Goal: Task Accomplishment & Management: Use online tool/utility

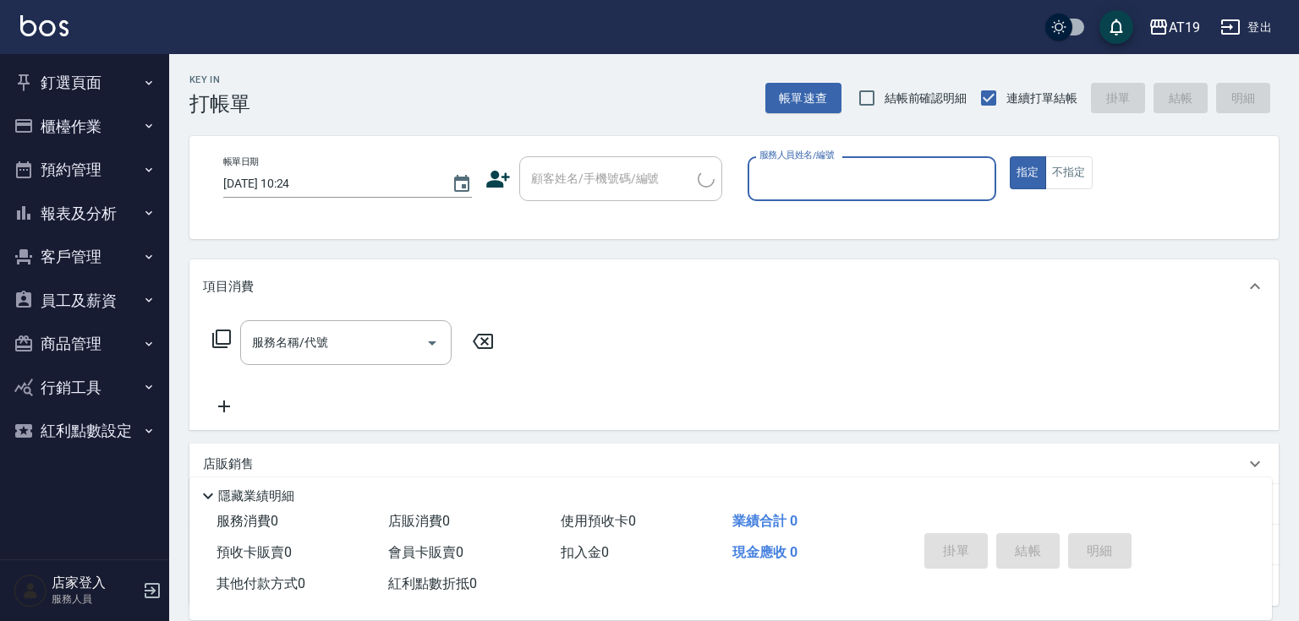
click at [96, 121] on button "櫃檯作業" at bounding box center [85, 127] width 156 height 44
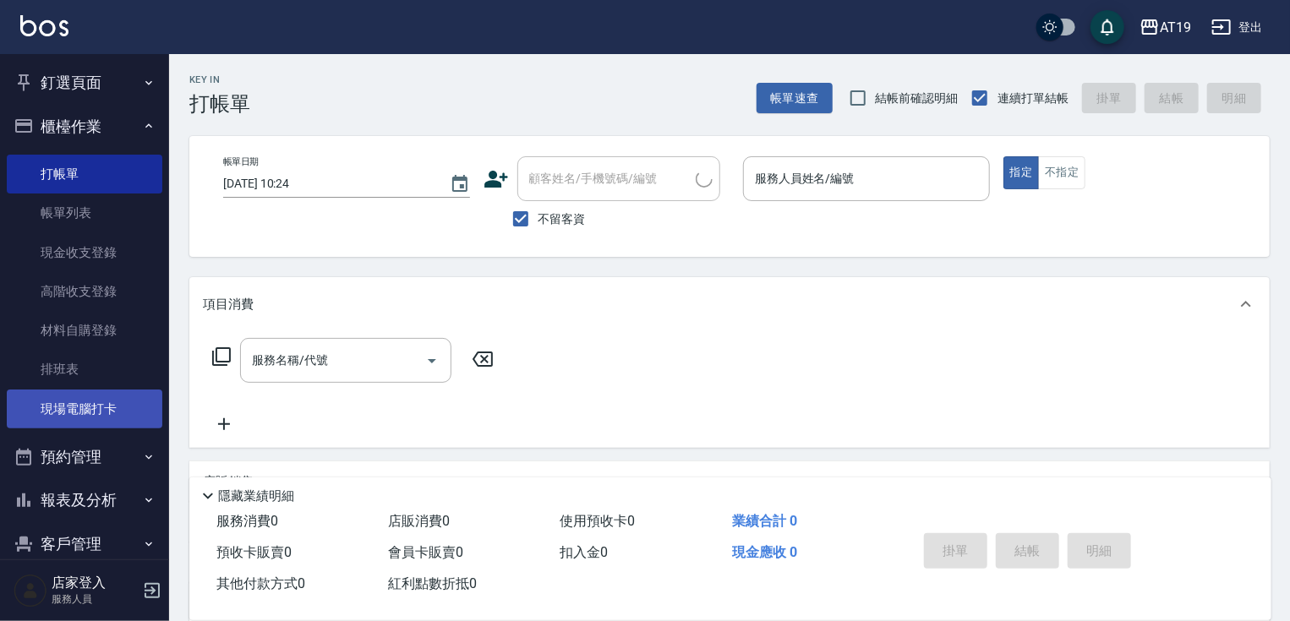
click at [133, 394] on link "現場電腦打卡" at bounding box center [85, 409] width 156 height 39
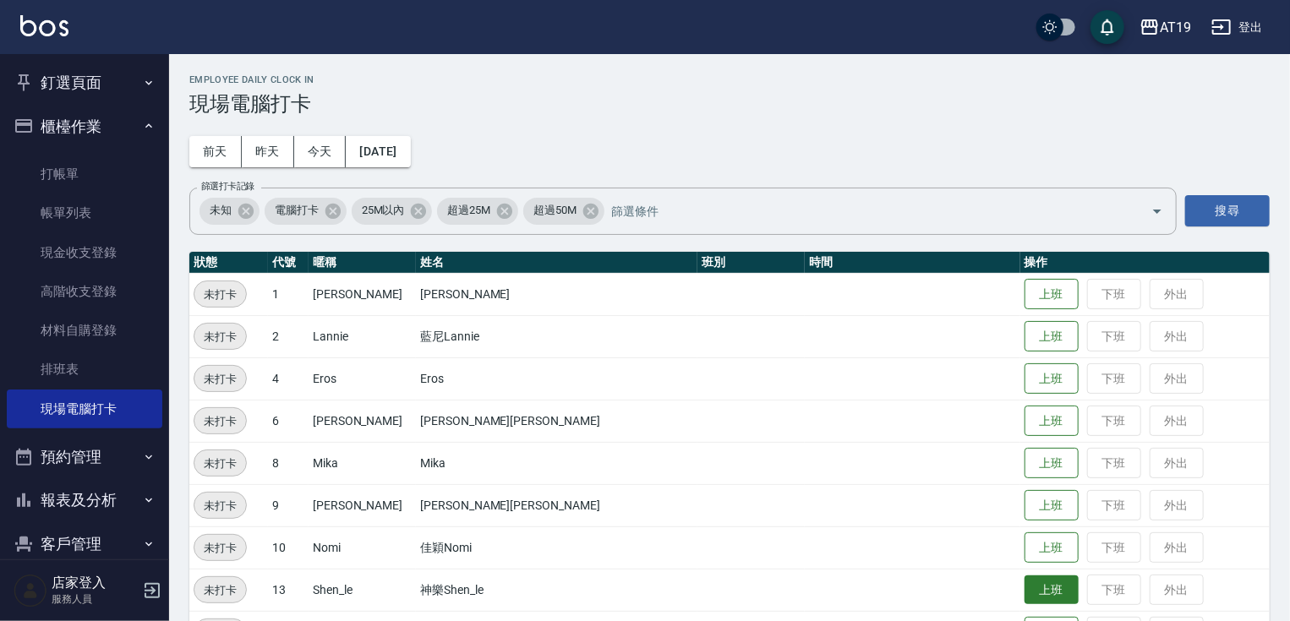
click at [1025, 584] on button "上班" at bounding box center [1052, 591] width 54 height 30
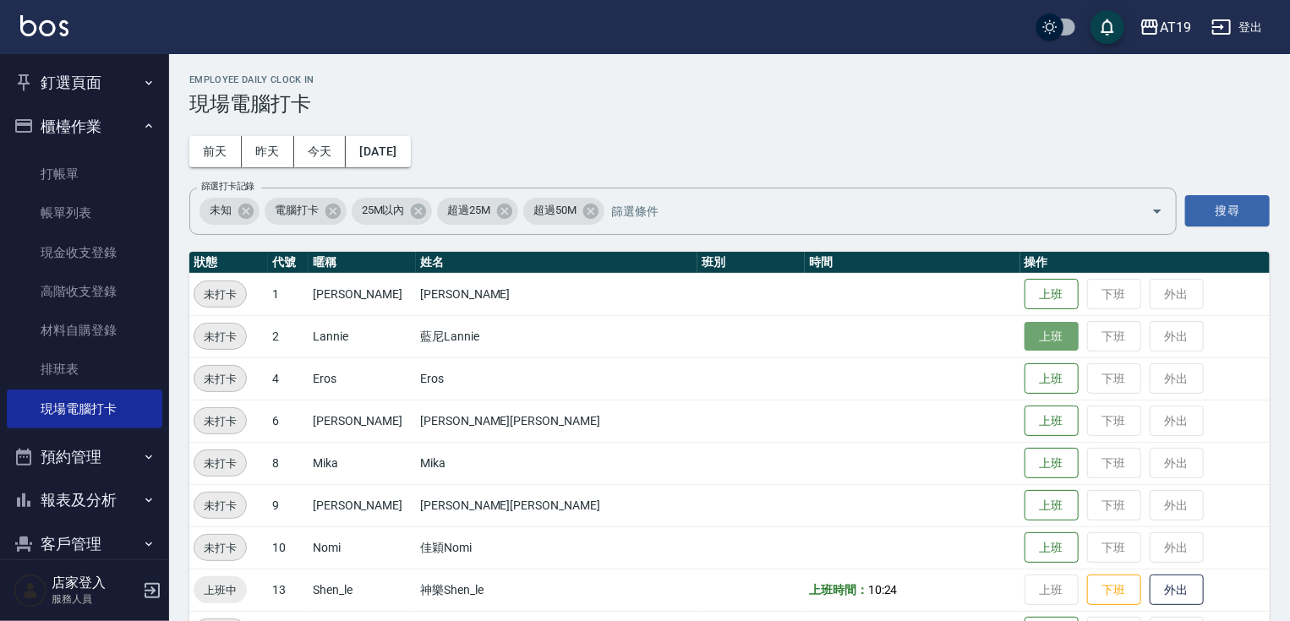
click at [1025, 348] on button "上班" at bounding box center [1052, 337] width 54 height 30
click at [1025, 512] on button "上班" at bounding box center [1052, 506] width 54 height 30
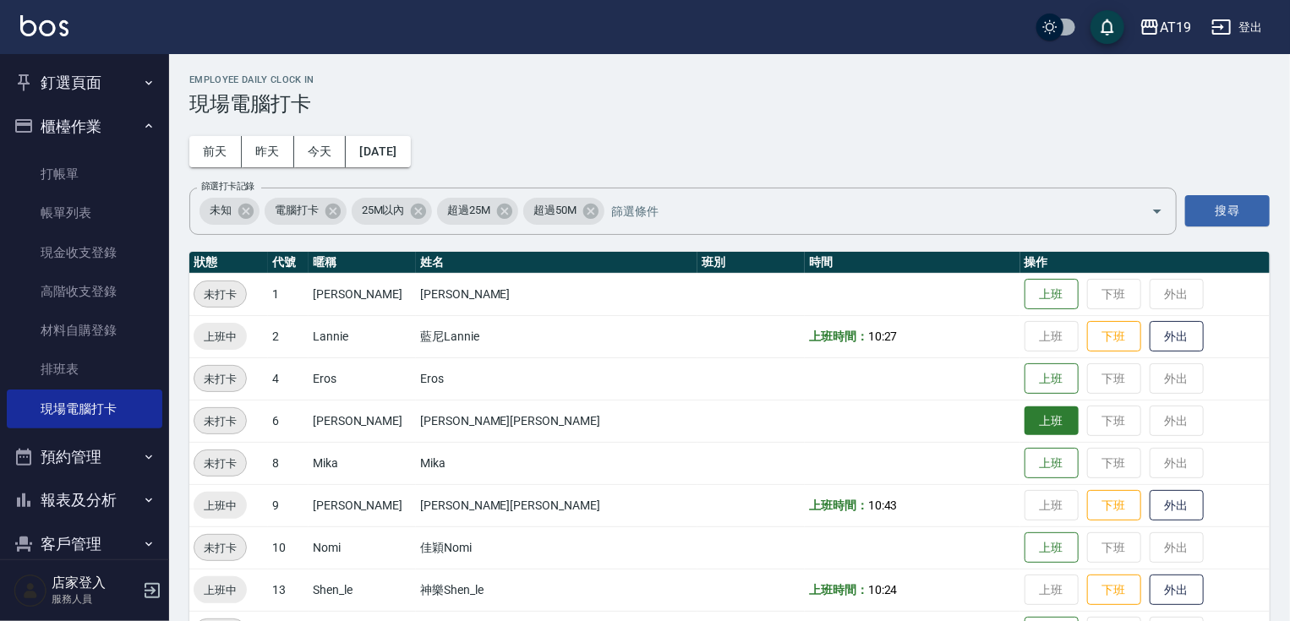
click at [1025, 423] on button "上班" at bounding box center [1052, 422] width 54 height 30
click at [1025, 364] on button "上班" at bounding box center [1052, 379] width 54 height 30
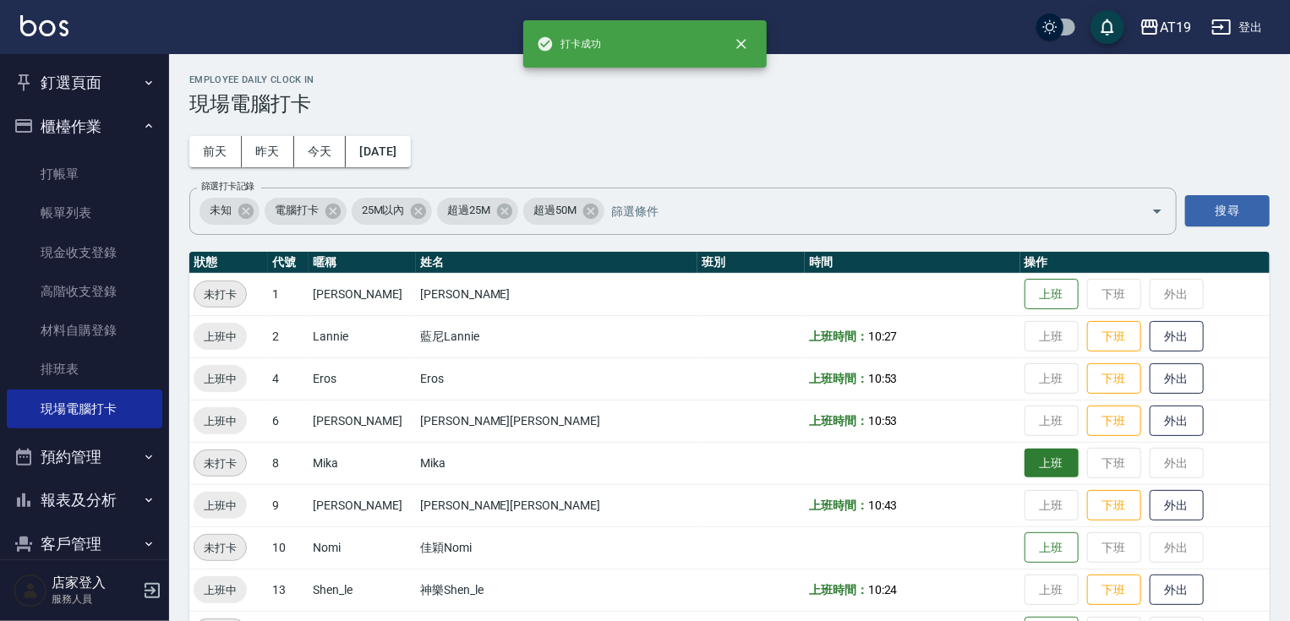
click at [1021, 478] on td "上班 下班 外出" at bounding box center [1145, 463] width 249 height 42
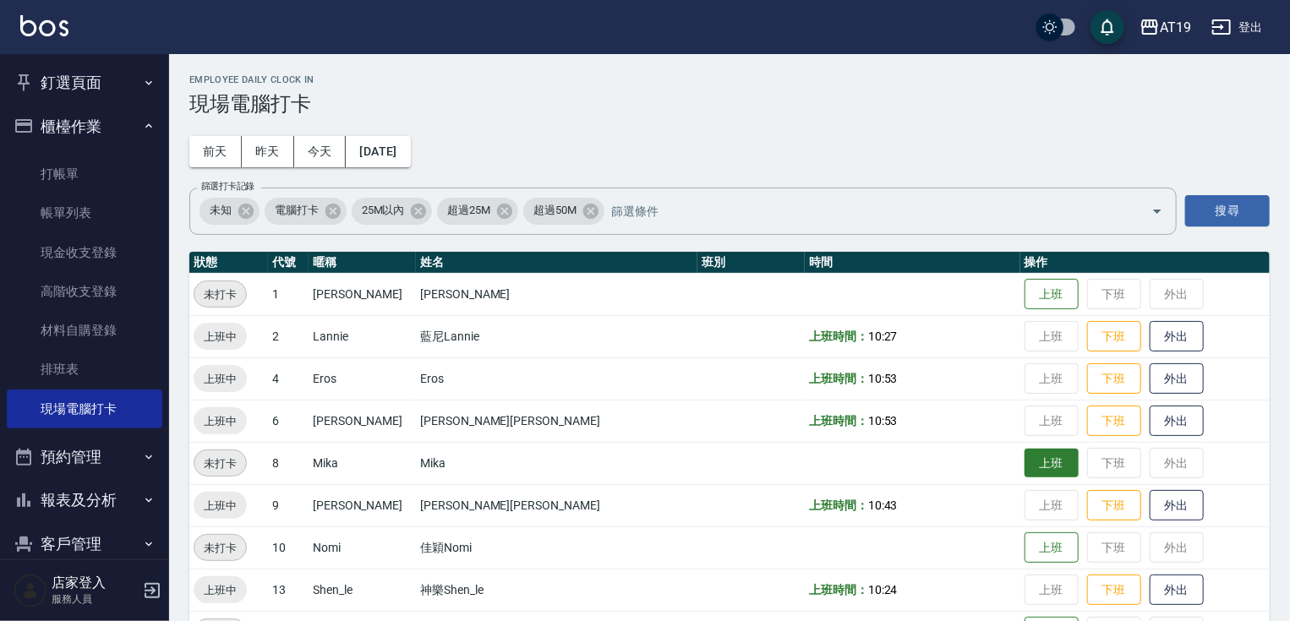
click at [1025, 475] on button "上班" at bounding box center [1052, 464] width 54 height 30
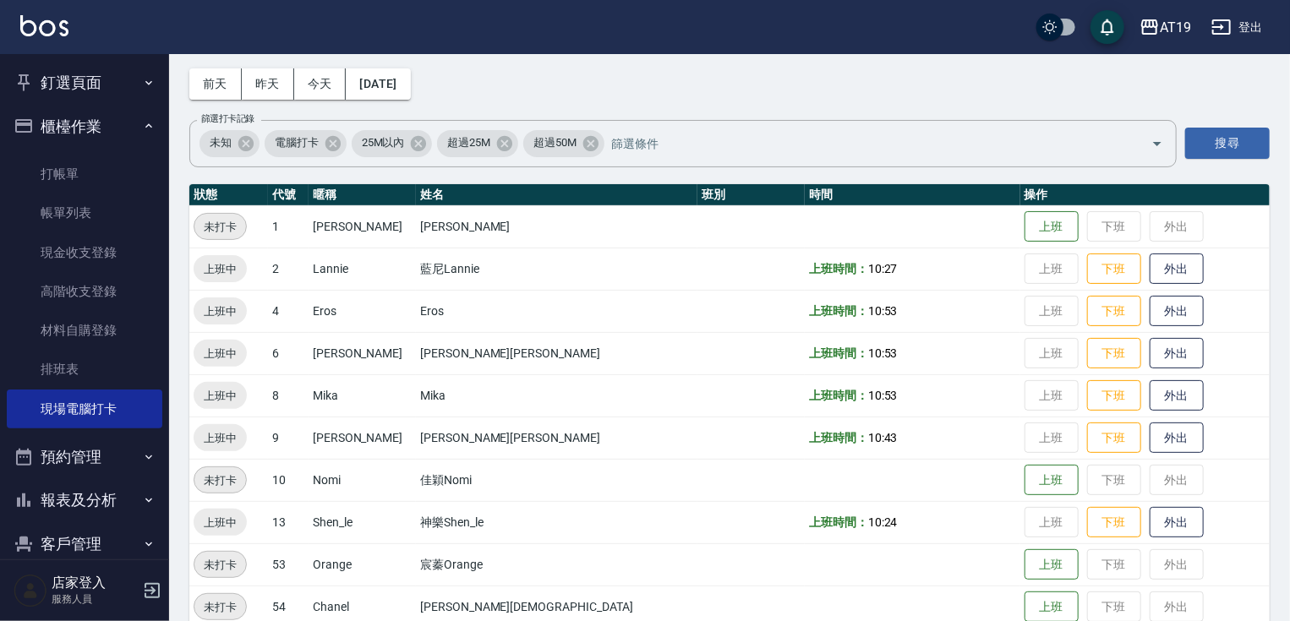
click at [880, 32] on div "AT19 登出" at bounding box center [645, 27] width 1290 height 54
click at [52, 123] on button "櫃檯作業" at bounding box center [85, 127] width 156 height 44
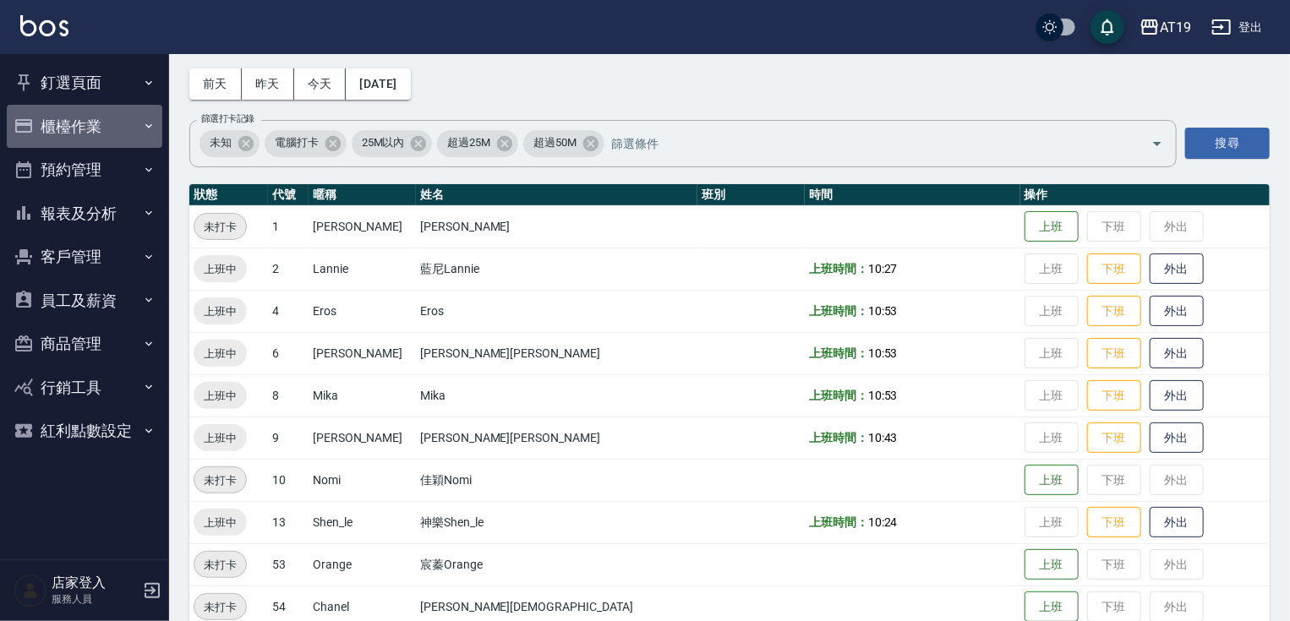
click at [52, 123] on button "櫃檯作業" at bounding box center [85, 127] width 156 height 44
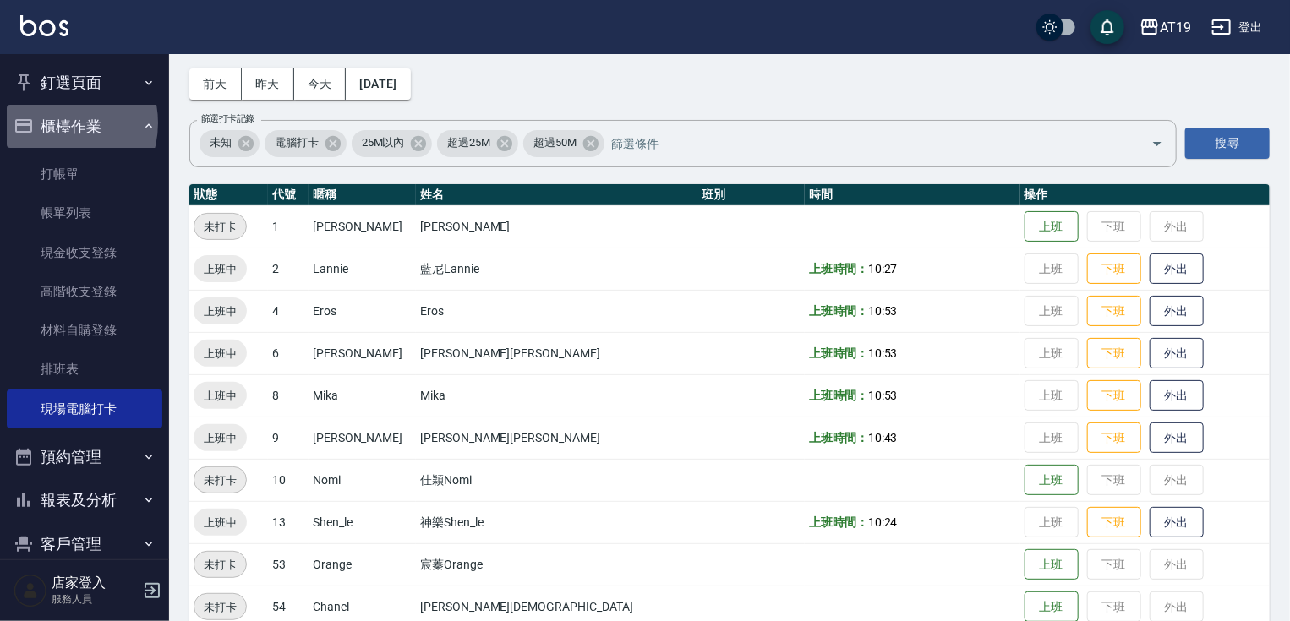
click at [52, 123] on button "櫃檯作業" at bounding box center [85, 127] width 156 height 44
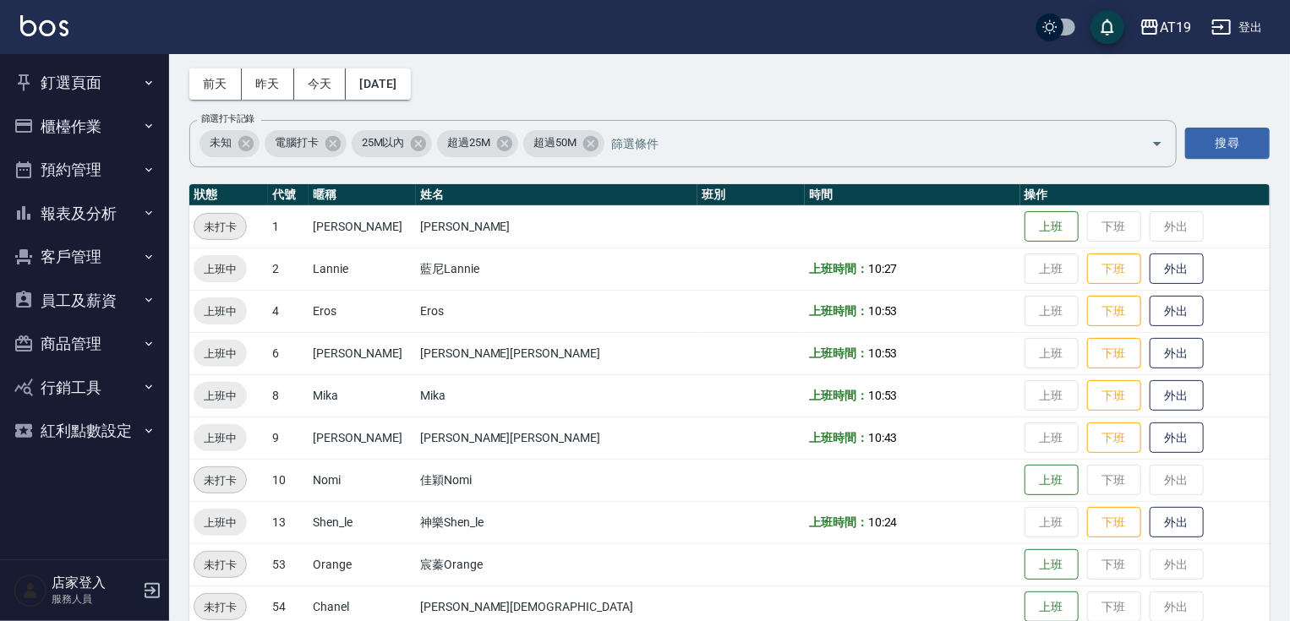
scroll to position [135, 0]
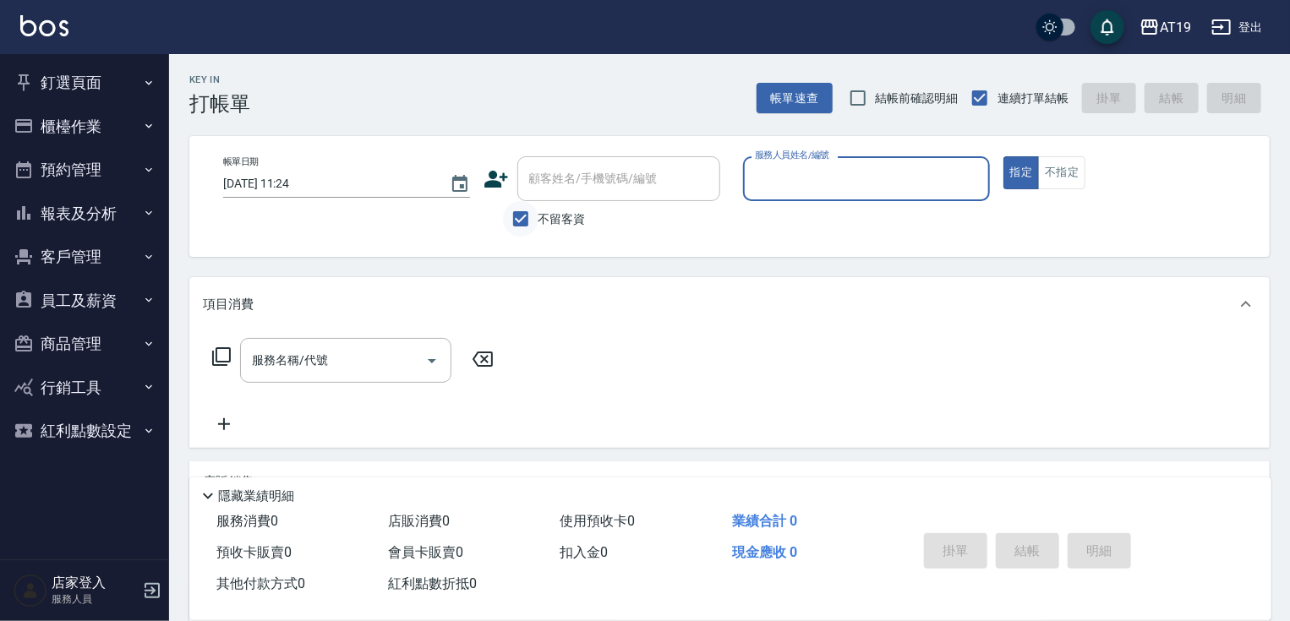
click at [523, 213] on input "不留客資" at bounding box center [521, 219] width 36 height 36
checkbox input "false"
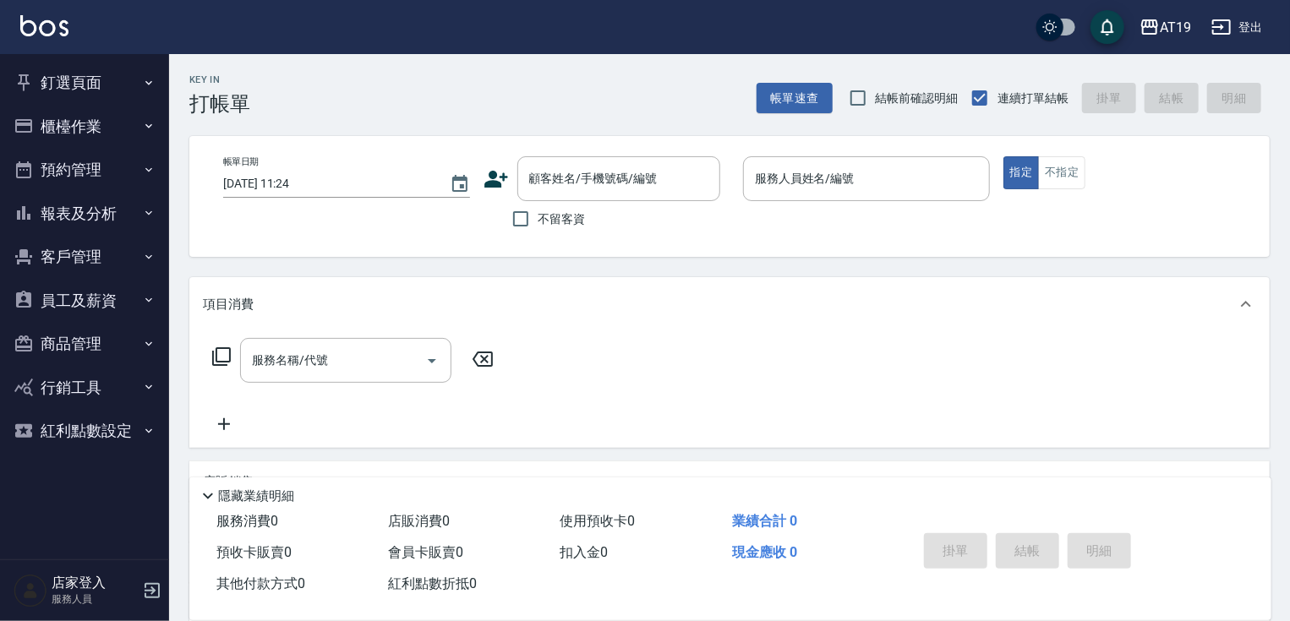
click at [98, 86] on button "釘選頁面" at bounding box center [85, 83] width 156 height 44
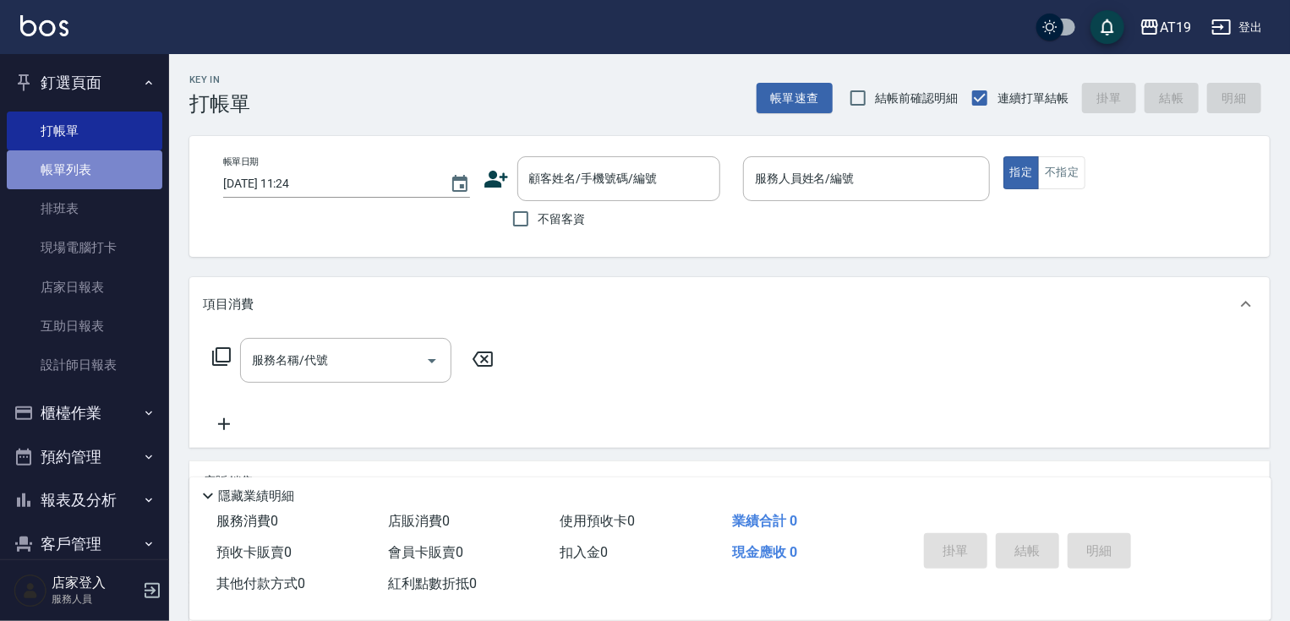
click at [100, 161] on link "帳單列表" at bounding box center [85, 170] width 156 height 39
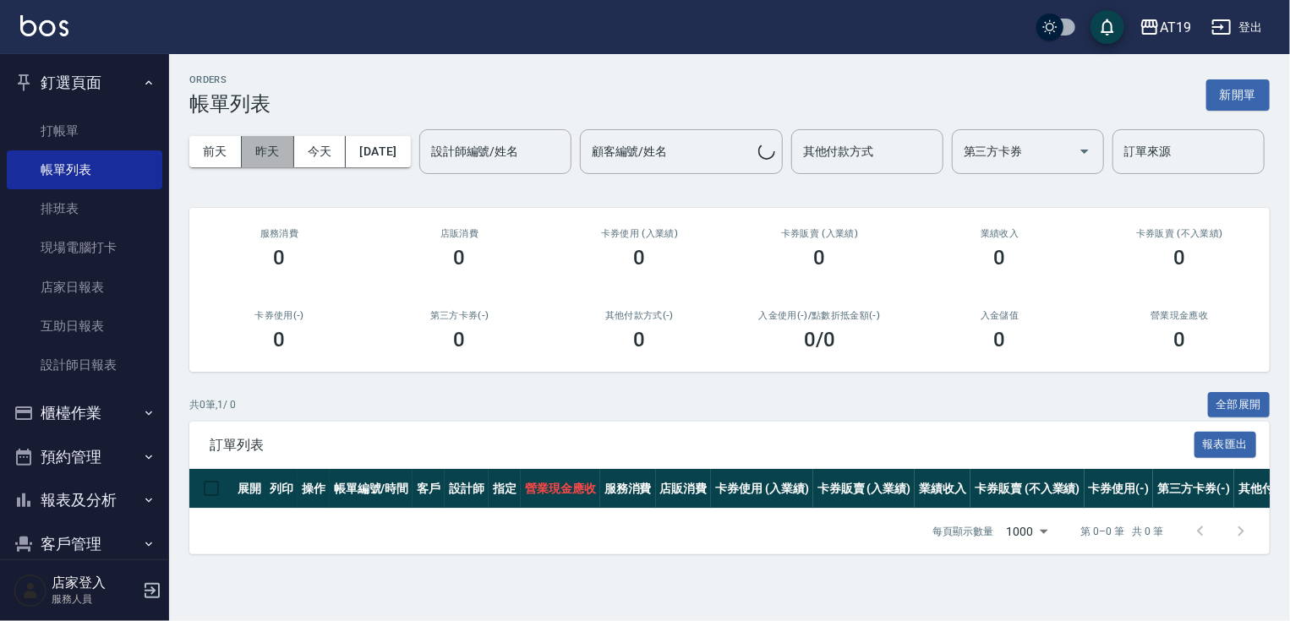
click at [244, 147] on button "昨天" at bounding box center [268, 151] width 52 height 31
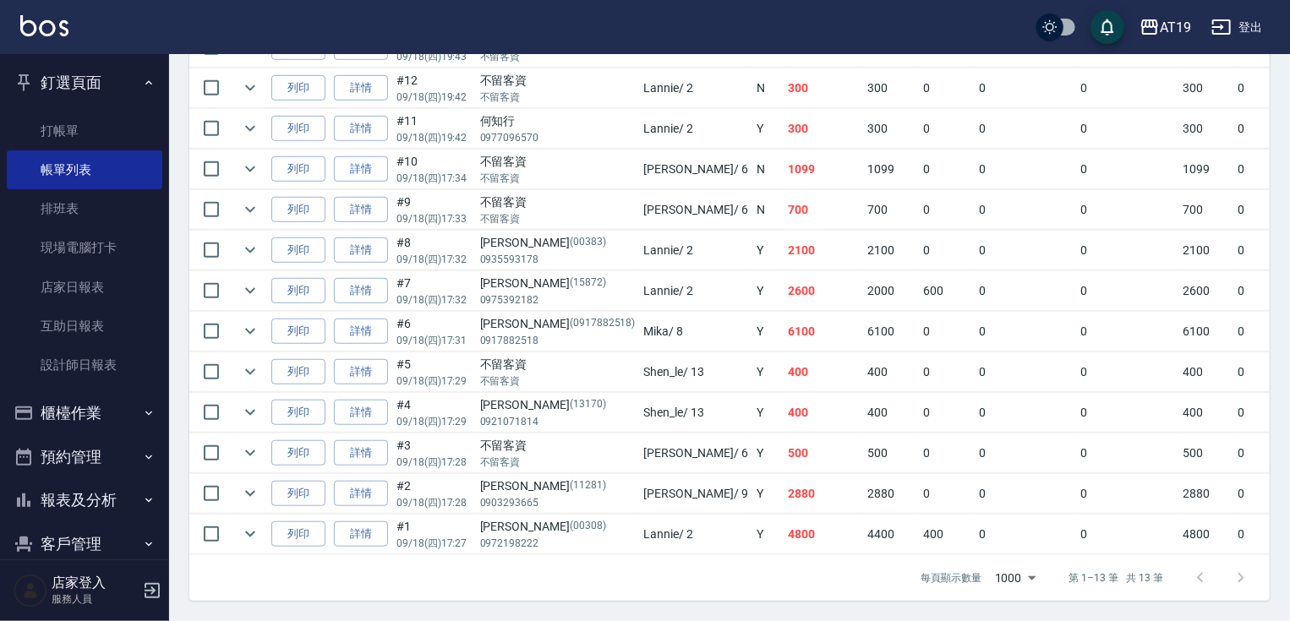
scroll to position [539, 0]
click at [62, 129] on link "打帳單" at bounding box center [85, 131] width 156 height 39
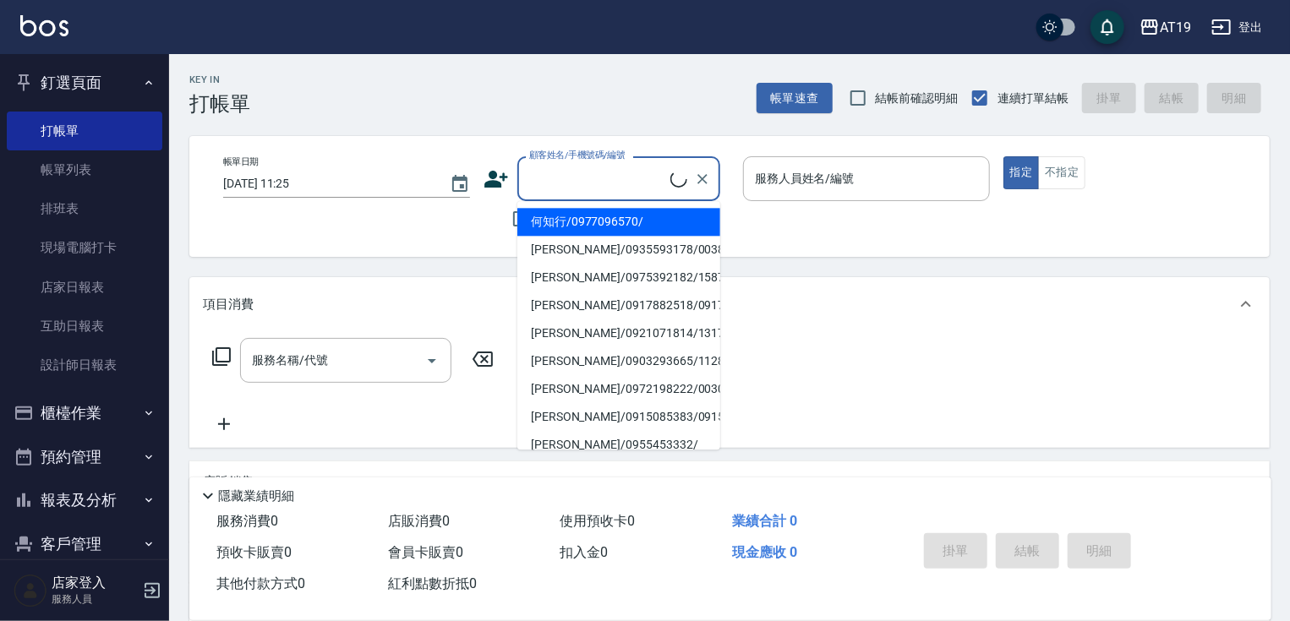
click at [626, 193] on input "顧客姓名/手機號碼/編號" at bounding box center [597, 179] width 145 height 30
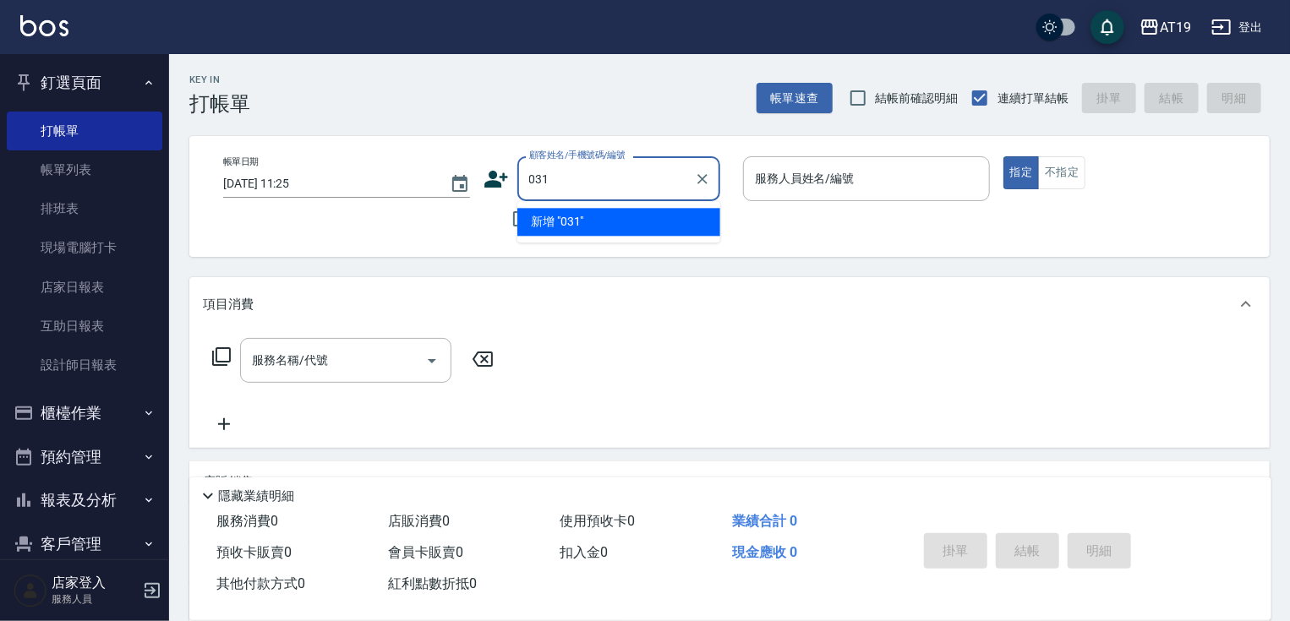
type input "0312"
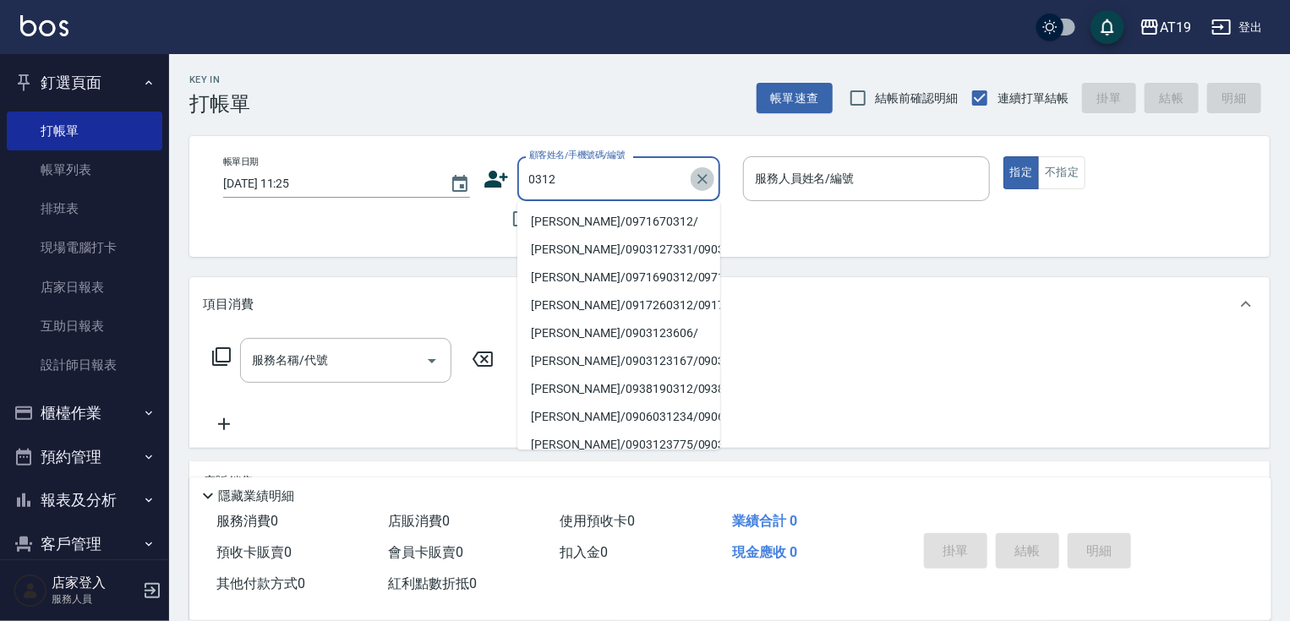
click at [703, 185] on icon "Clear" at bounding box center [702, 179] width 17 height 17
click at [703, 190] on div at bounding box center [702, 178] width 22 height 45
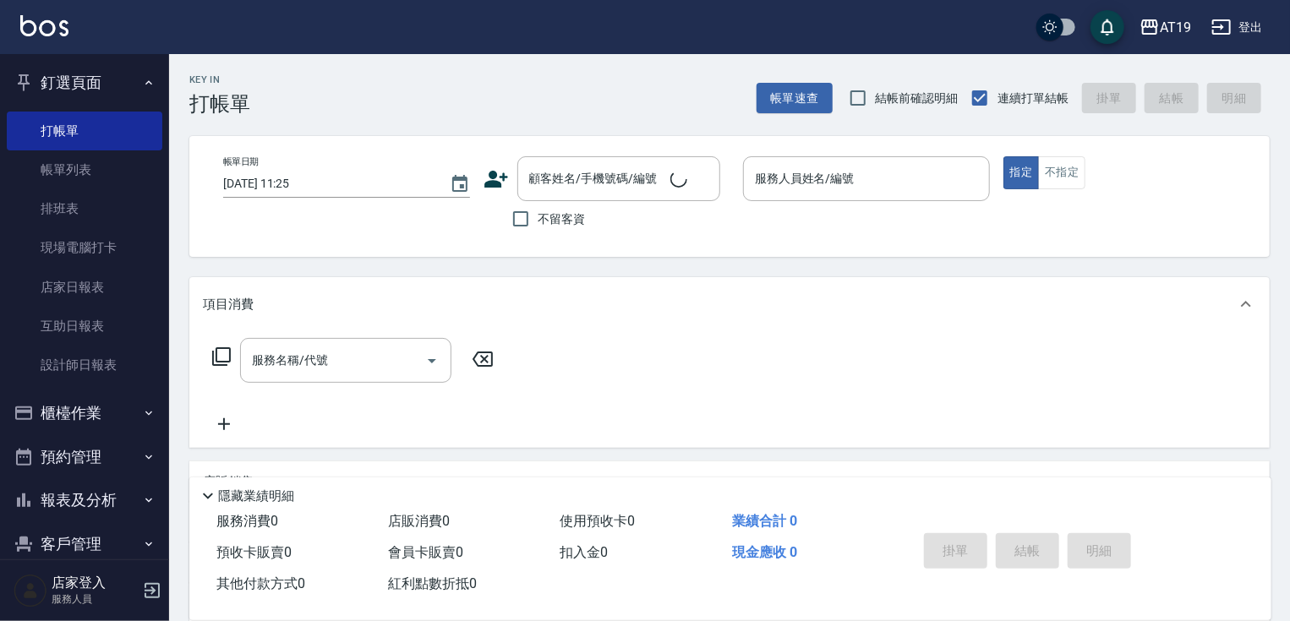
click at [702, 112] on div "Key In 打帳單 帳單速查 結帳前確認明細 連續打單結帳 掛單 結帳 明細" at bounding box center [719, 85] width 1101 height 62
click at [567, 259] on div "Key In 打帳單 帳單速查 結帳前確認明細 連續打單結帳 掛單 結帳 明細 帳單日期 2025/09/19 11:25 顧客姓名/手機號碼/編號 顧客姓名…" at bounding box center [729, 460] width 1121 height 812
click at [1225, 490] on div "隱藏業績明細" at bounding box center [735, 496] width 1074 height 20
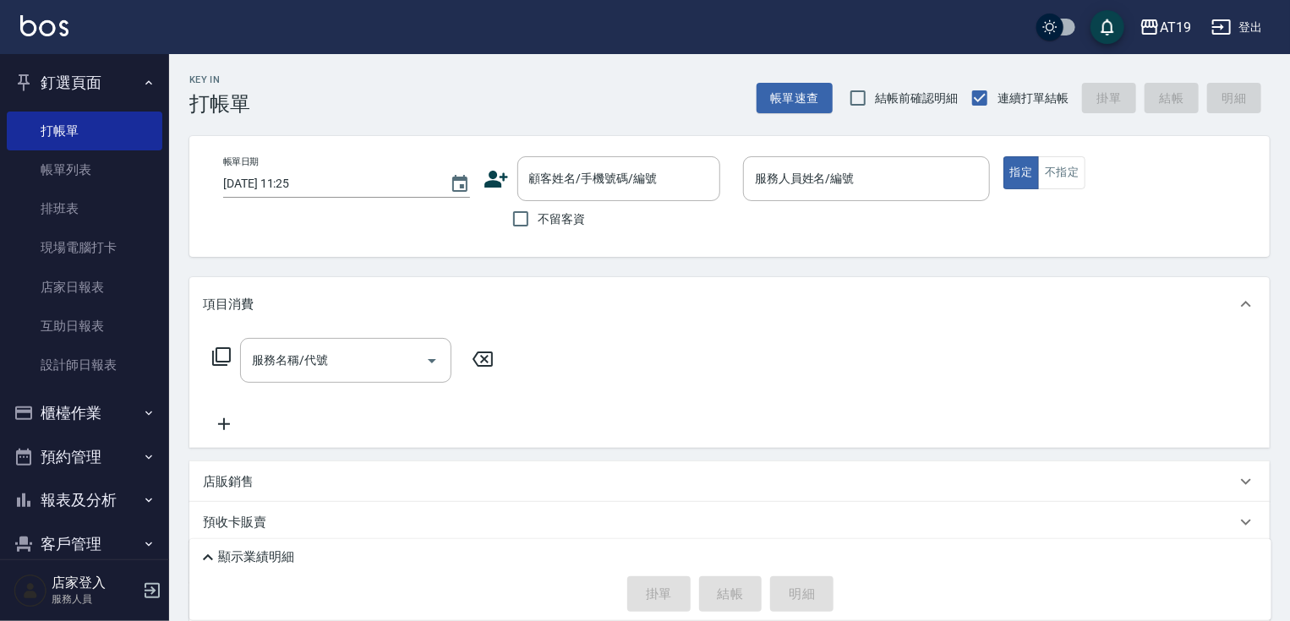
click at [1227, 484] on div "店販銷售" at bounding box center [719, 482] width 1033 height 18
click at [1227, 484] on div "店販銷售" at bounding box center [719, 489] width 1033 height 18
click at [1194, 603] on div "掛單 結帳 明細" at bounding box center [730, 595] width 1065 height 36
click at [210, 556] on icon at bounding box center [208, 558] width 20 height 20
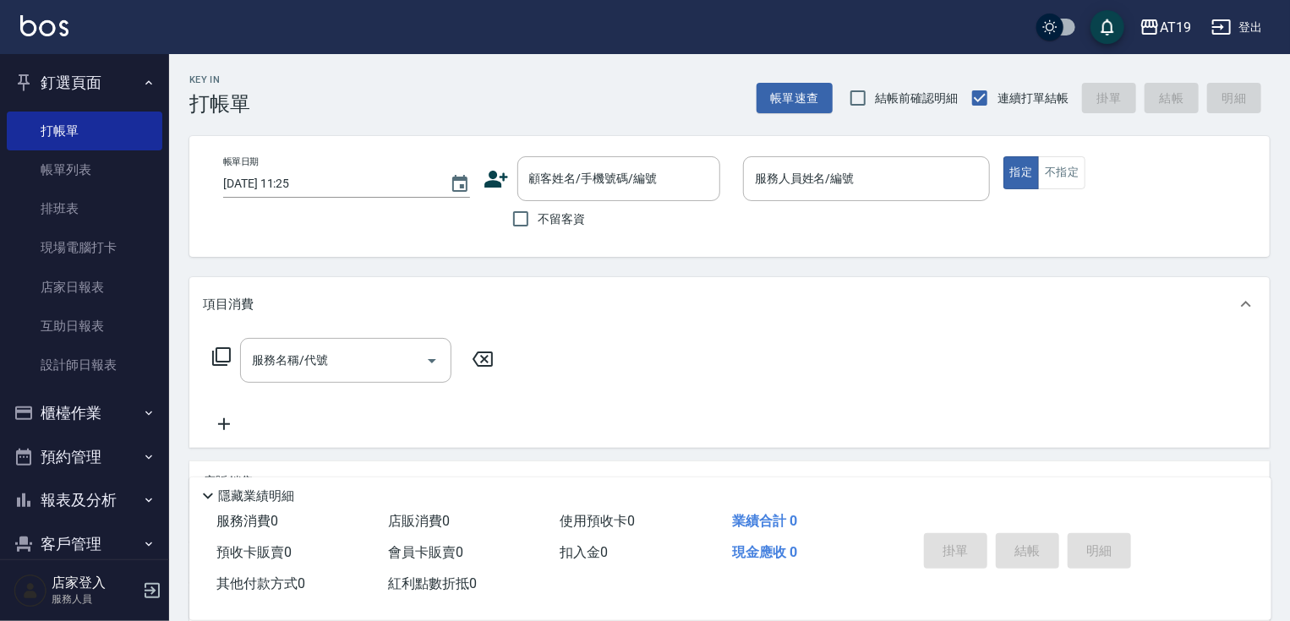
click at [1090, 255] on div "帳單日期 2025/09/19 11:25 顧客姓名/手機號碼/編號 顧客姓名/手機號碼/編號 不留客資 服務人員姓名/編號 服務人員姓名/編號 指定 不指定" at bounding box center [729, 196] width 1081 height 121
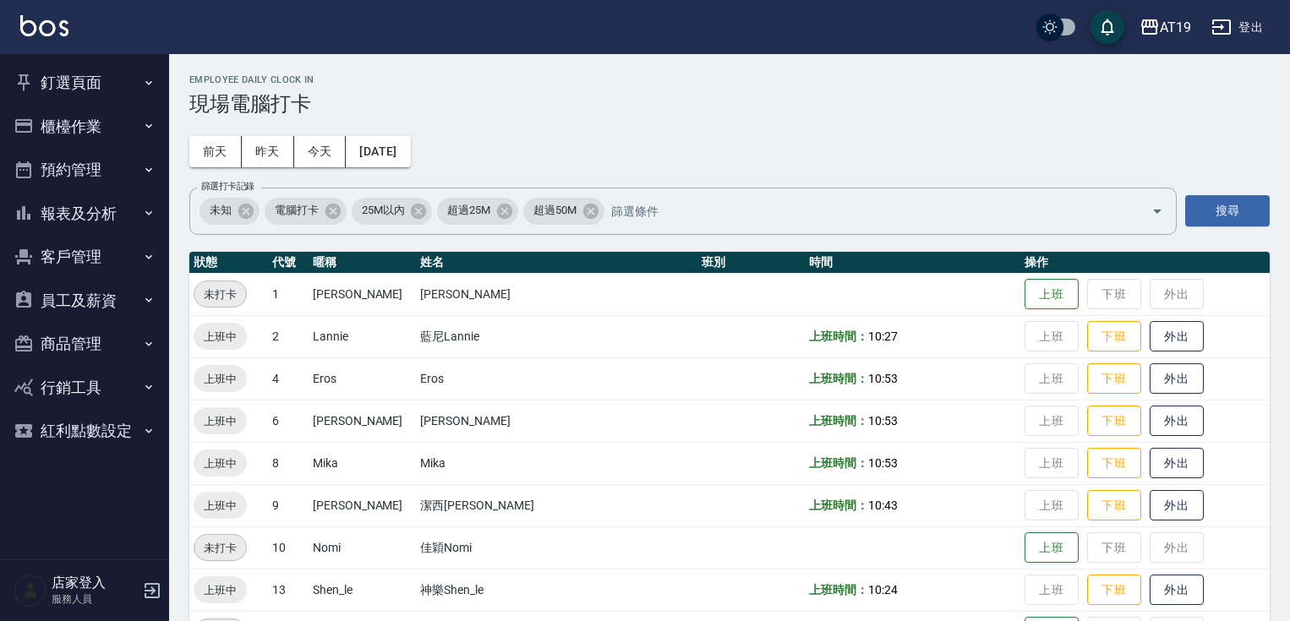
scroll to position [135, 0]
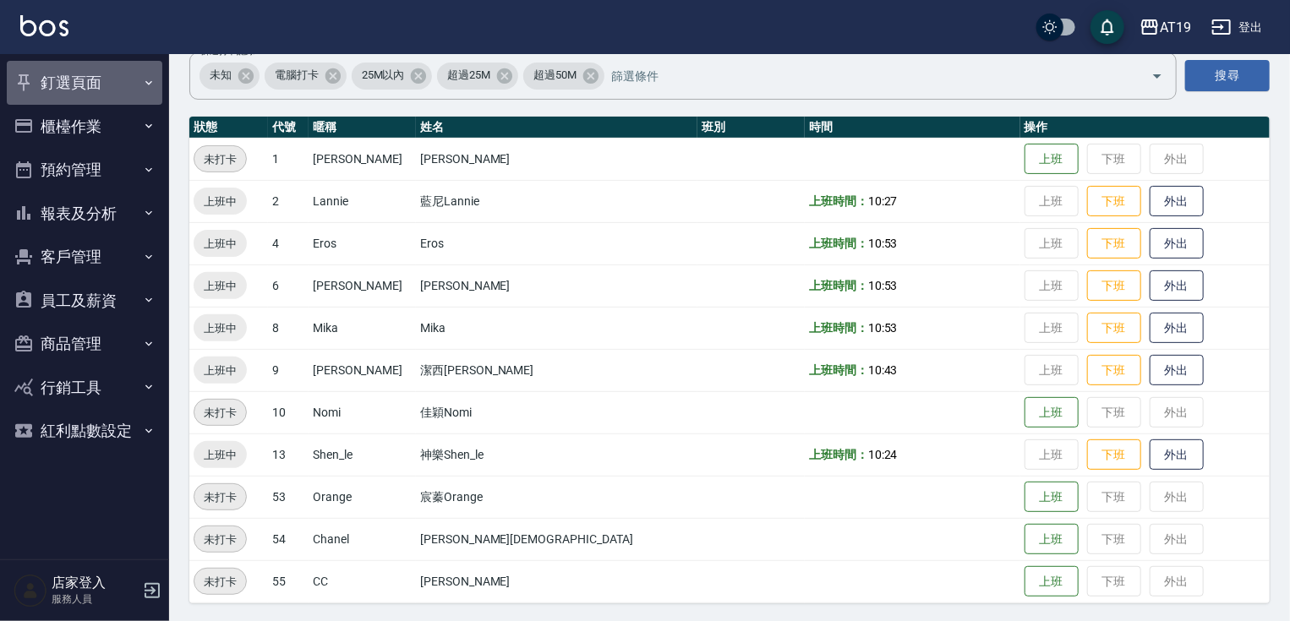
click at [96, 77] on button "釘選頁面" at bounding box center [85, 83] width 156 height 44
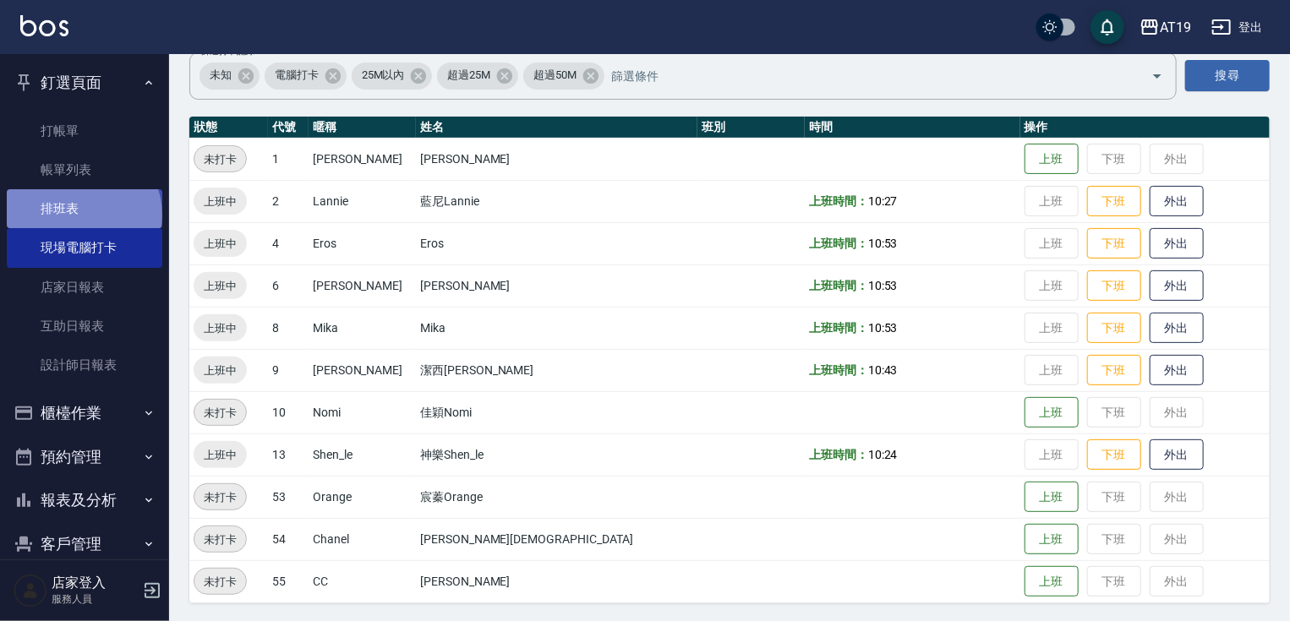
click at [82, 215] on link "排班表" at bounding box center [85, 208] width 156 height 39
